Goal: Task Accomplishment & Management: Complete application form

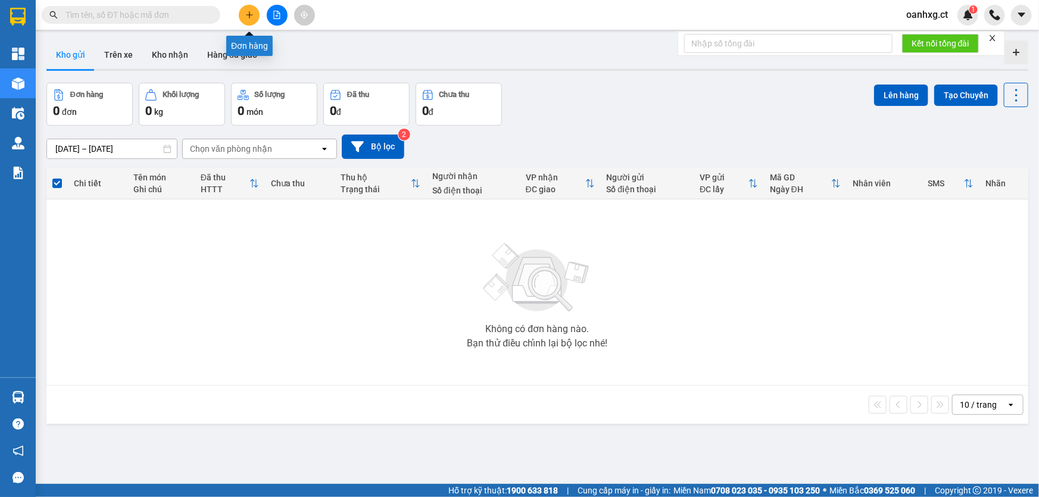
click at [252, 14] on icon "plus" at bounding box center [249, 14] width 7 height 1
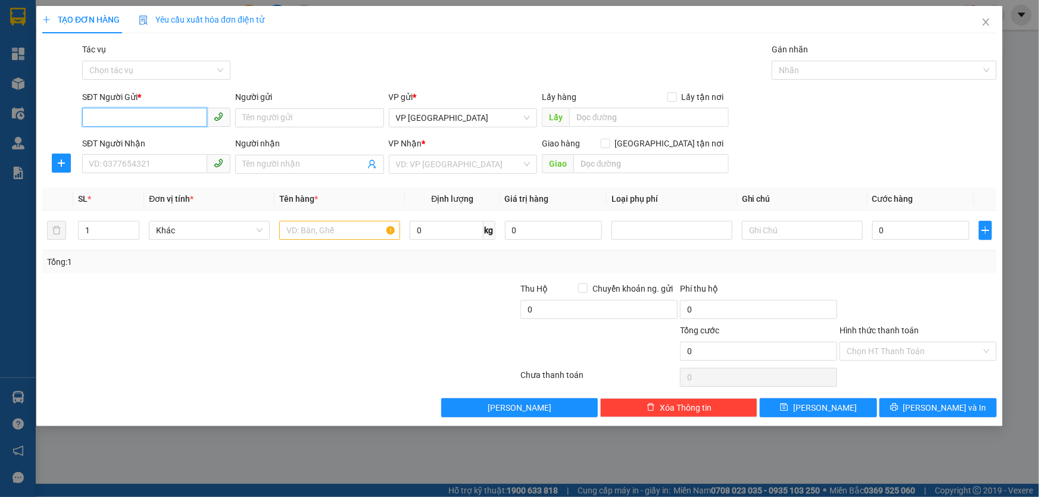
click at [185, 121] on input "SĐT Người Gửi *" at bounding box center [144, 117] width 125 height 19
click at [125, 120] on input "SĐT Người Gửi *" at bounding box center [144, 117] width 125 height 19
type input "0973755022"
click at [179, 165] on input "SĐT Người Nhận" at bounding box center [144, 163] width 125 height 19
type input "0962834338"
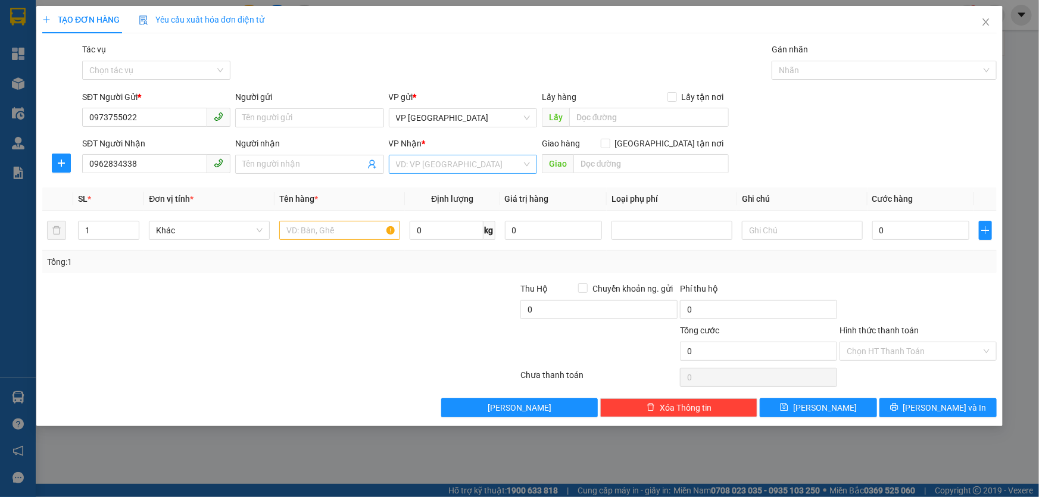
click at [433, 161] on input "search" at bounding box center [459, 164] width 126 height 18
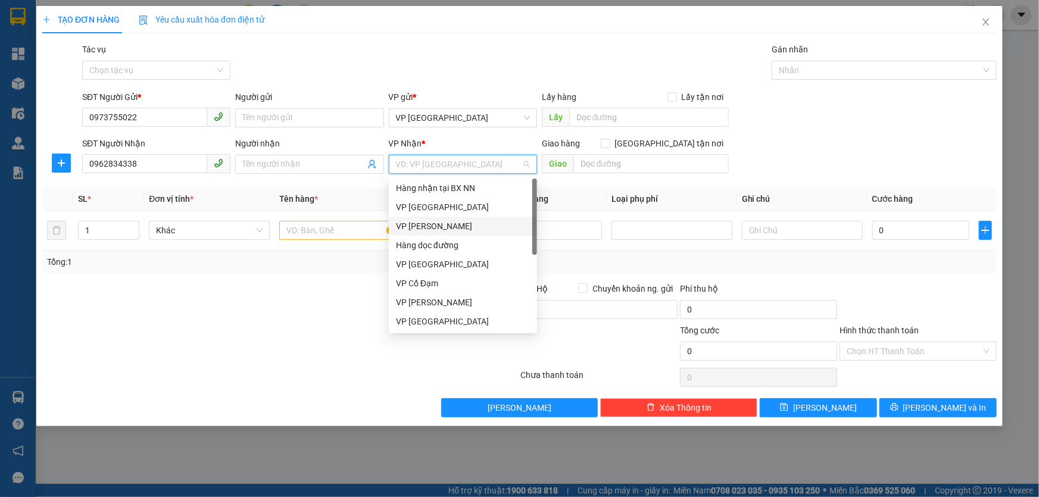
click at [431, 222] on div "VP [PERSON_NAME]" at bounding box center [463, 226] width 134 height 13
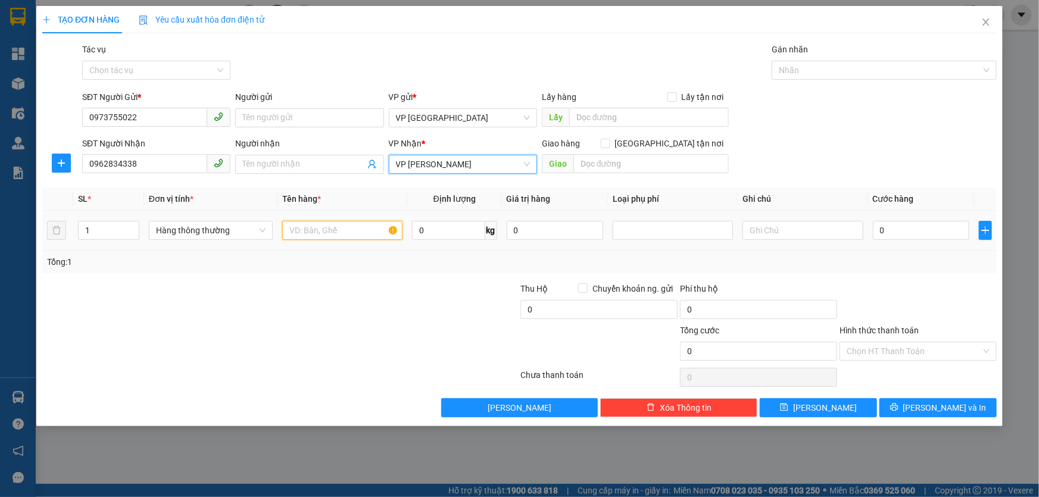
click at [323, 238] on input "text" at bounding box center [342, 230] width 120 height 19
click at [350, 236] on input "text" at bounding box center [342, 230] width 120 height 19
type input "TP"
click at [457, 322] on div at bounding box center [440, 303] width 160 height 42
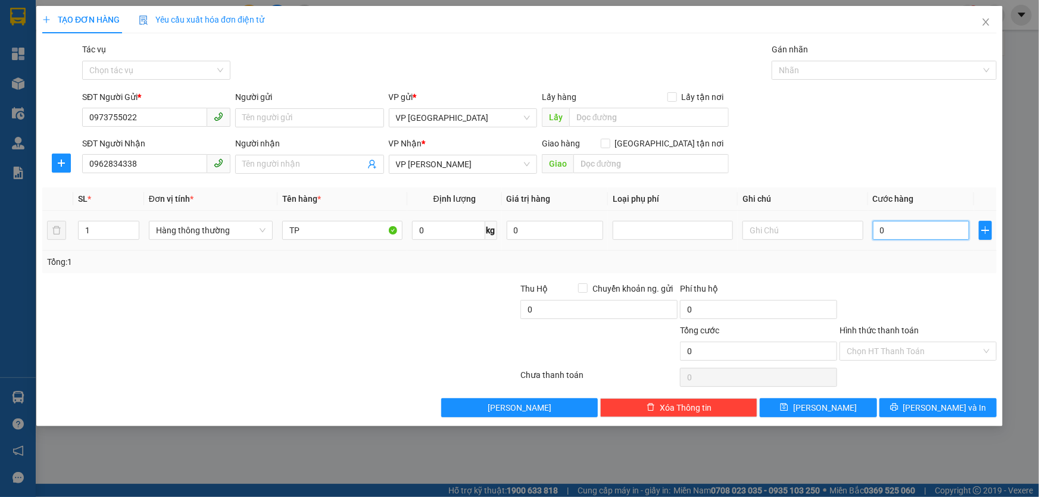
click at [921, 235] on input "0" at bounding box center [921, 230] width 97 height 19
type input "004"
type input "4"
type input "0.040"
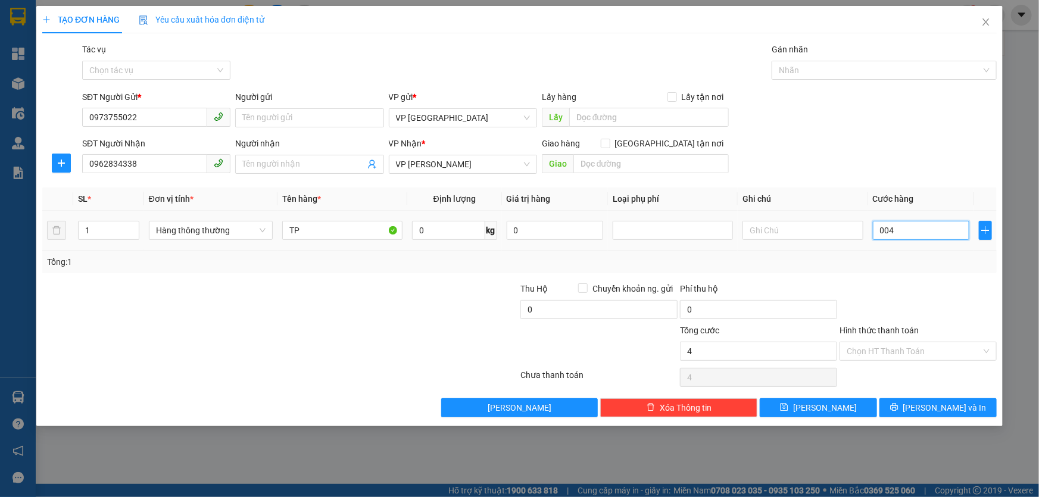
type input "40"
type input "004"
type input "4"
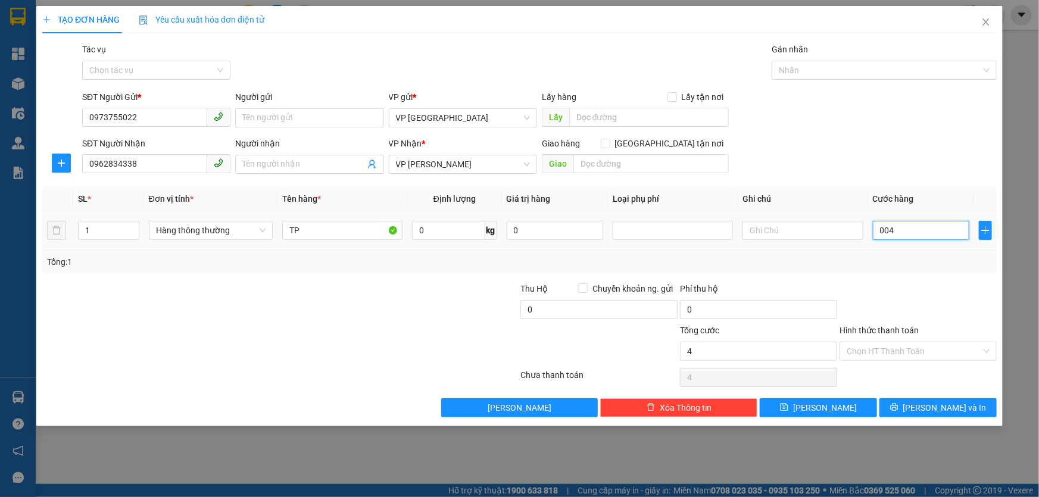
type input "00"
type input "0"
type input "005"
type input "5"
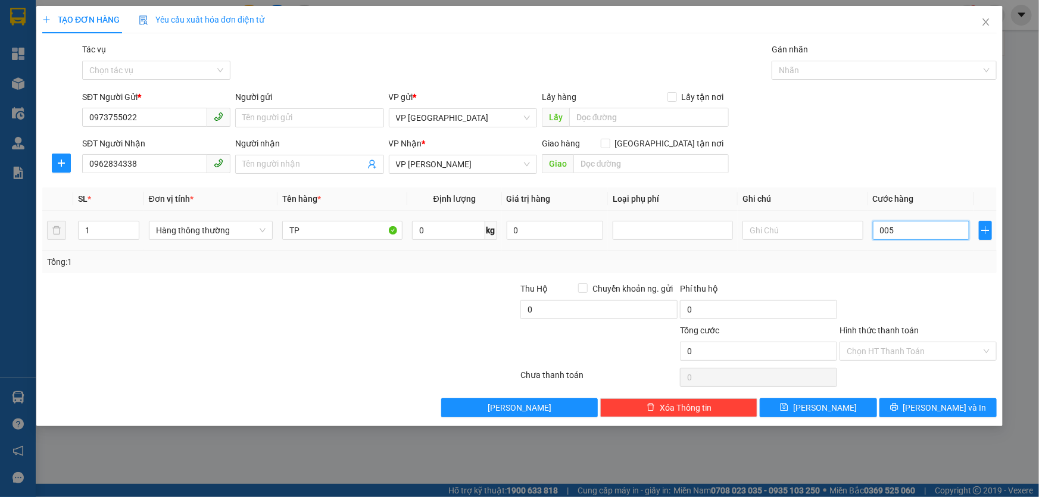
type input "5"
type input "0.050"
type input "50"
type input "00.500"
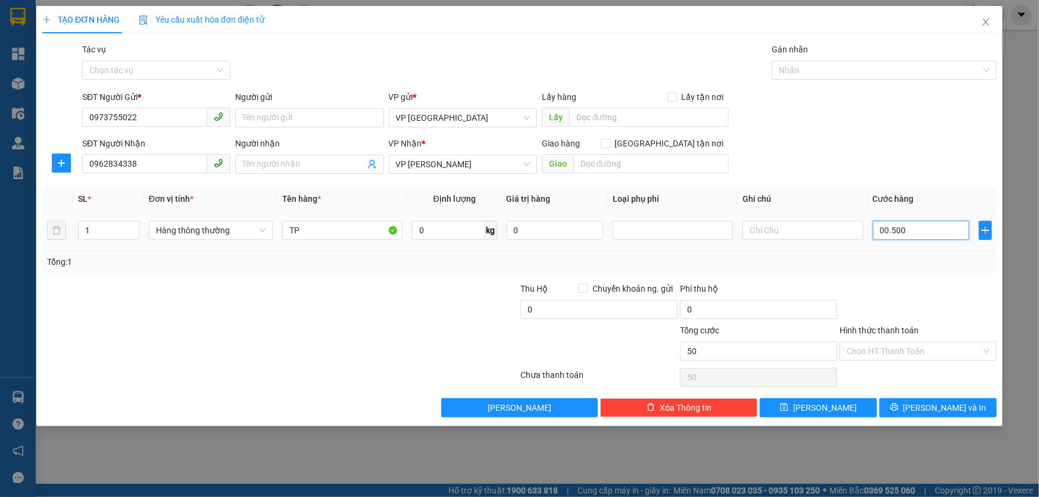
type input "500"
click at [905, 282] on div at bounding box center [919, 303] width 160 height 42
type input "500.000"
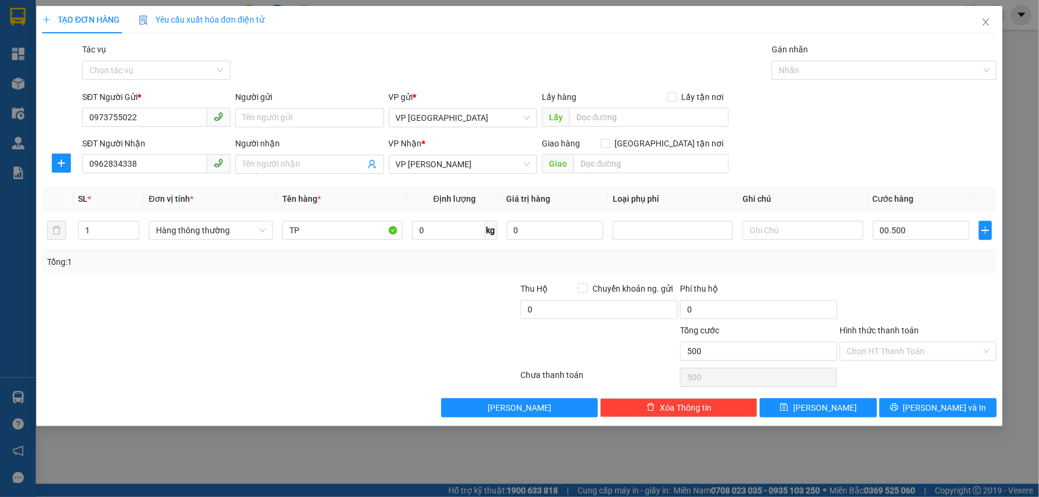
type input "500.000"
click at [935, 231] on input "500.000" at bounding box center [921, 230] width 97 height 19
type input "0"
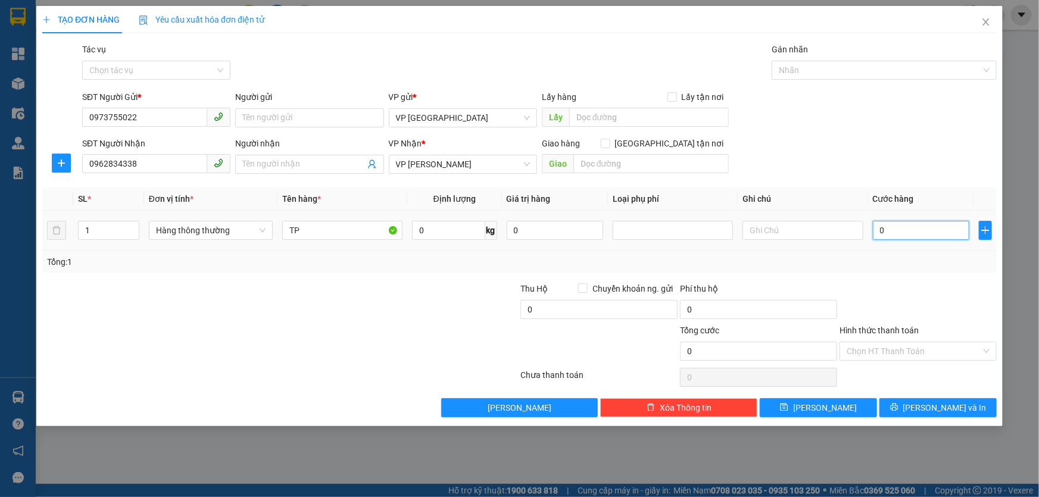
type input "005"
type input "5"
type input "0.050"
type input "50"
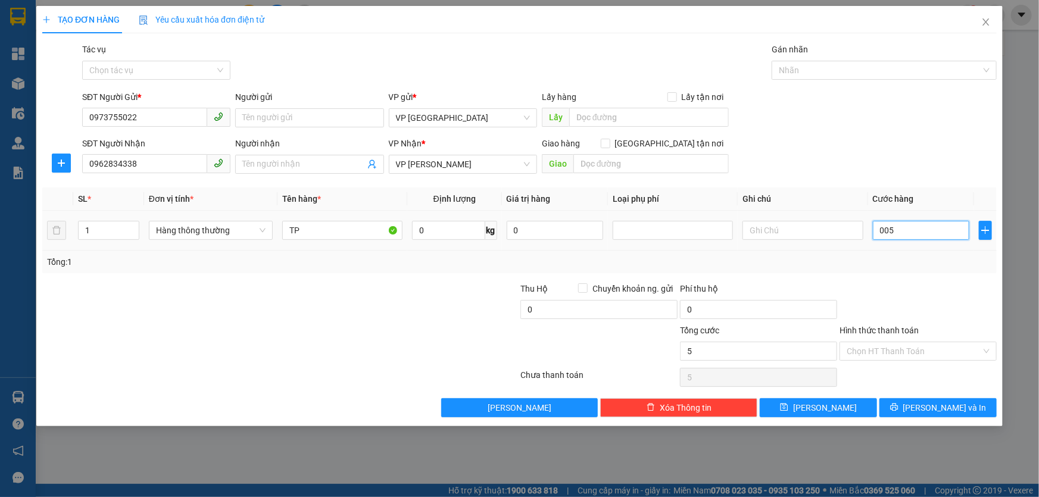
type input "50"
type input "50.000"
click at [930, 251] on div "Tổng: 1" at bounding box center [519, 262] width 955 height 23
click at [909, 356] on input "Hình thức thanh toán" at bounding box center [914, 351] width 135 height 18
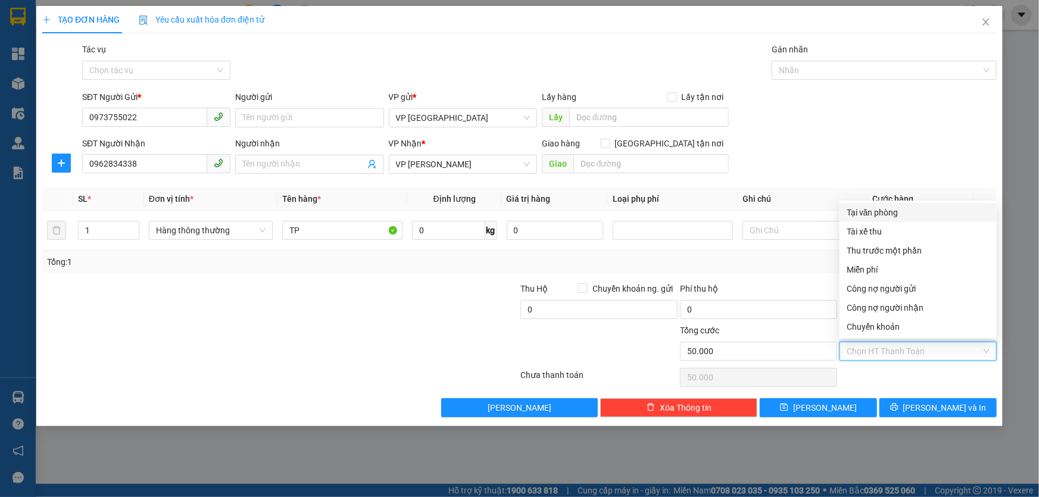
click at [881, 214] on div "Tại văn phòng" at bounding box center [918, 212] width 143 height 13
type input "0"
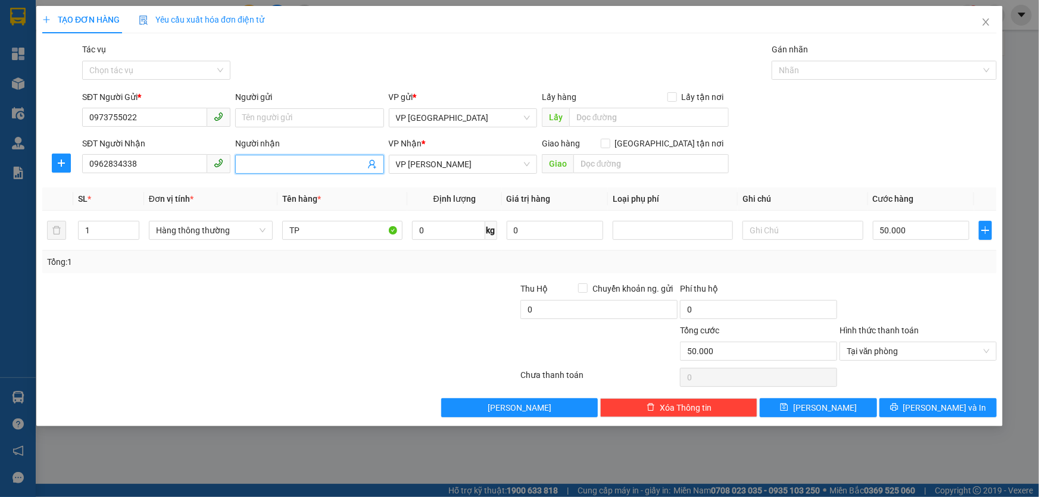
click at [301, 161] on input "Người nhận" at bounding box center [303, 164] width 122 height 13
click at [278, 113] on input "Người gửi" at bounding box center [309, 117] width 148 height 19
type input "DÌ HƯƠNG"
click at [270, 163] on input "Người nhận" at bounding box center [303, 164] width 122 height 13
drag, startPoint x: 308, startPoint y: 325, endPoint x: 328, endPoint y: 320, distance: 20.4
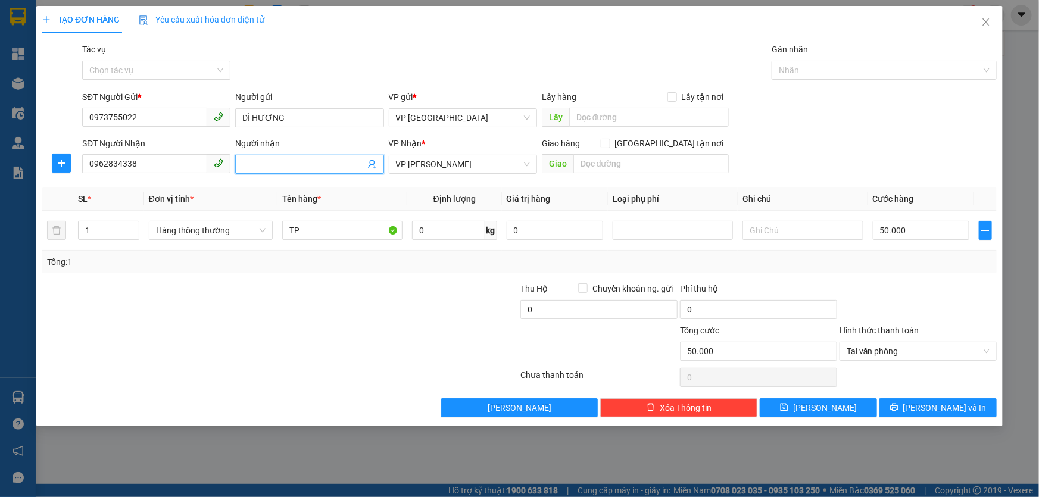
click at [309, 324] on div at bounding box center [200, 345] width 319 height 42
click at [932, 401] on span "[PERSON_NAME] và In" at bounding box center [945, 407] width 83 height 13
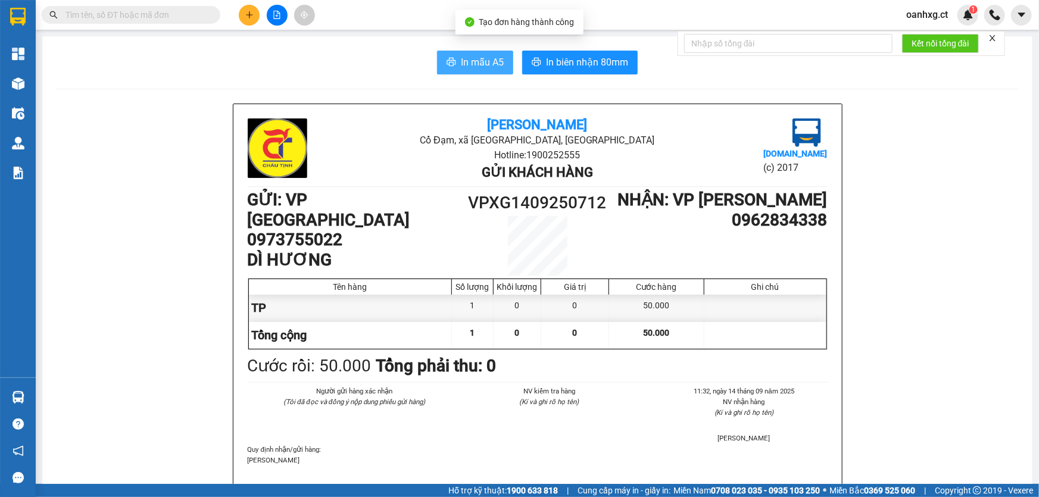
click at [496, 58] on span "In mẫu A5" at bounding box center [482, 62] width 43 height 15
